Goal: Transaction & Acquisition: Purchase product/service

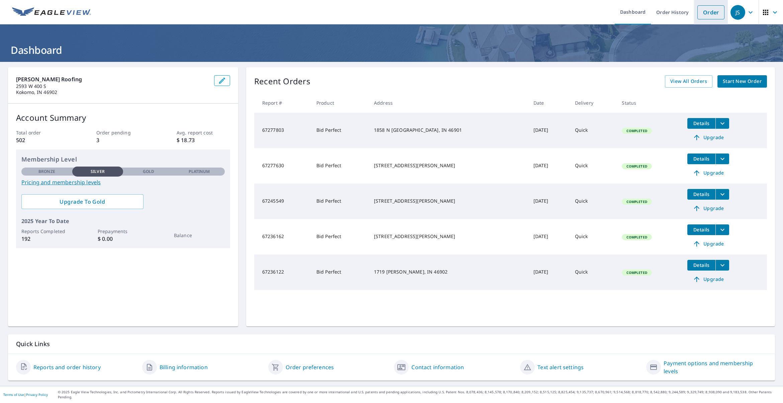
click at [711, 11] on link "Order" at bounding box center [711, 12] width 27 height 14
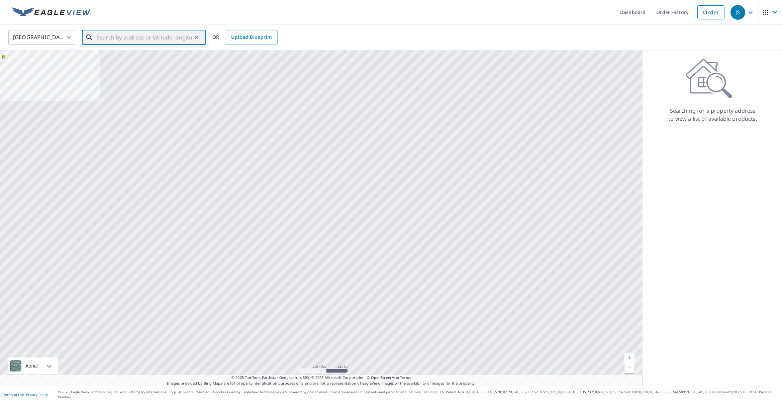
click at [188, 37] on input "text" at bounding box center [144, 37] width 95 height 19
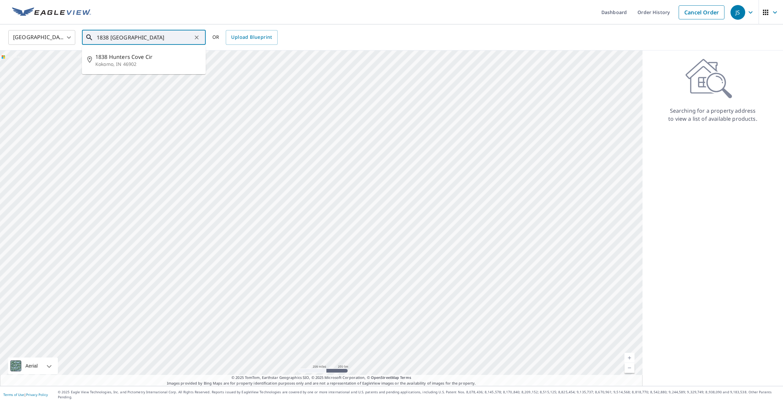
scroll to position [0, 0]
click at [146, 68] on li "1838 Hunters Cove Cir Kokomo, IN 46902" at bounding box center [144, 60] width 124 height 23
type input "1838 Hunters Cove Cir Kokomo, IN 46902"
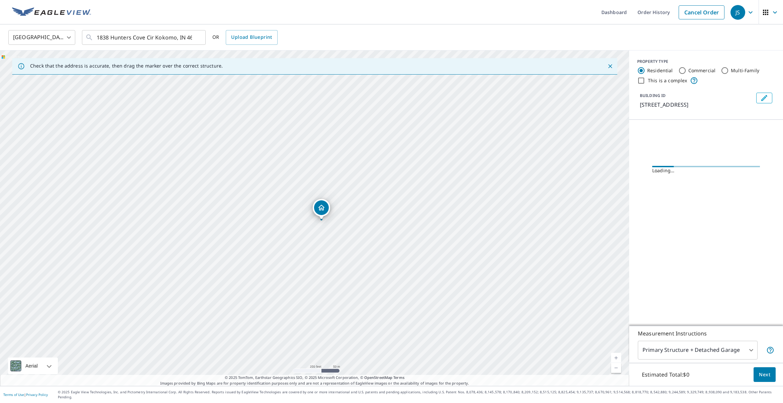
scroll to position [0, 0]
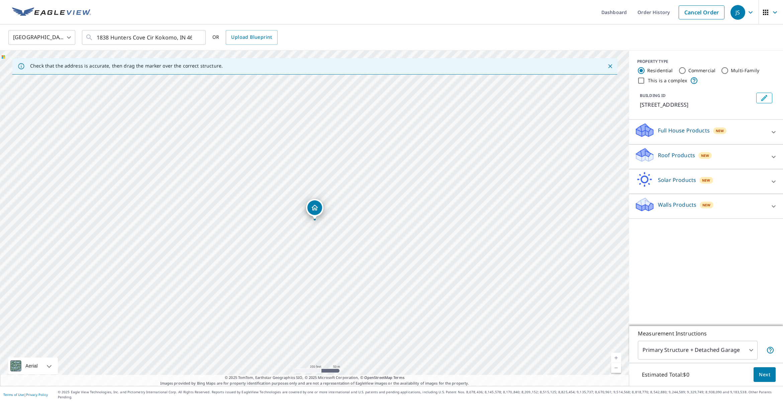
click at [646, 156] on icon at bounding box center [644, 158] width 17 height 8
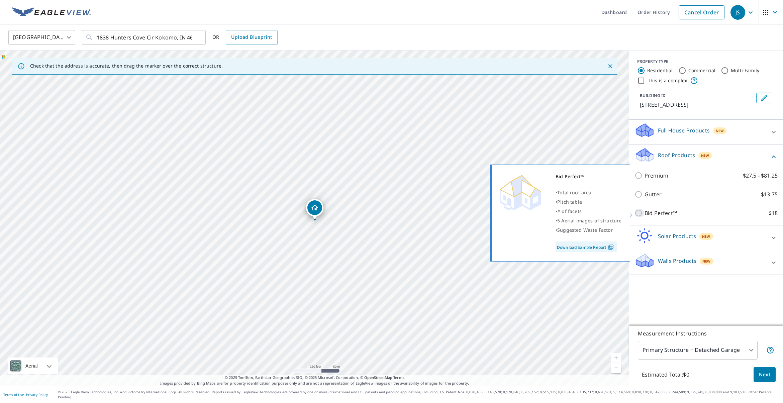
click at [639, 214] on input "Bid Perfect™ $18" at bounding box center [640, 213] width 10 height 8
checkbox input "true"
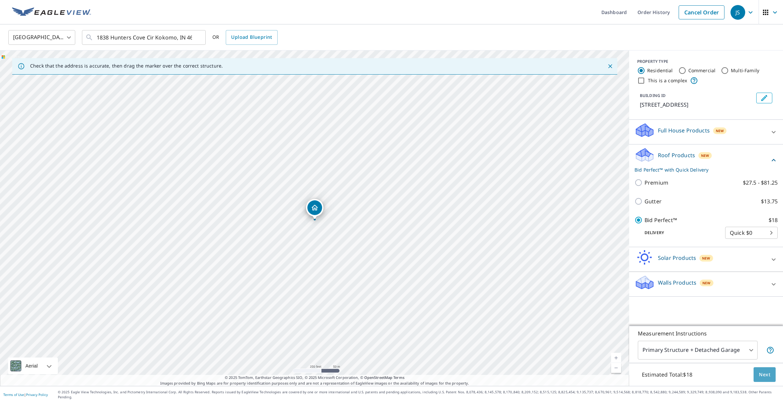
click at [764, 379] on span "Next" at bounding box center [764, 375] width 11 height 8
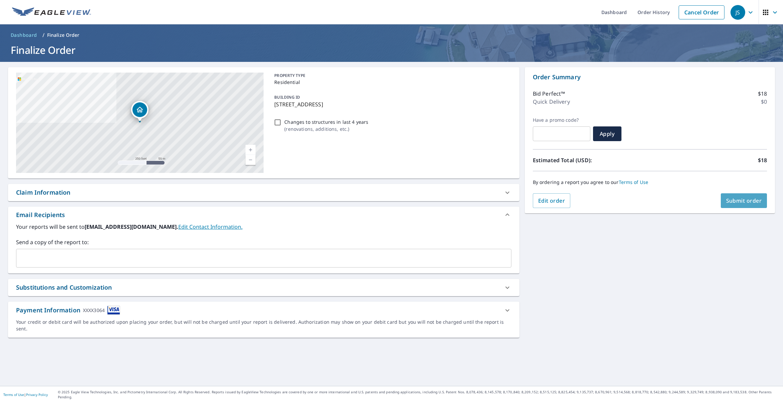
click at [750, 204] on button "Submit order" at bounding box center [744, 200] width 47 height 15
